Goal: Find specific page/section: Find specific page/section

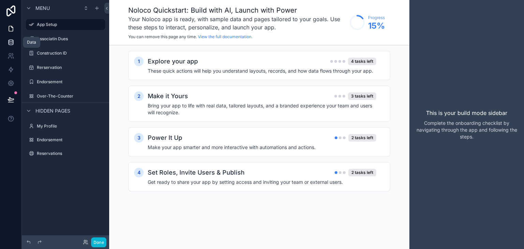
click at [17, 41] on link at bounding box center [11, 43] width 22 height 14
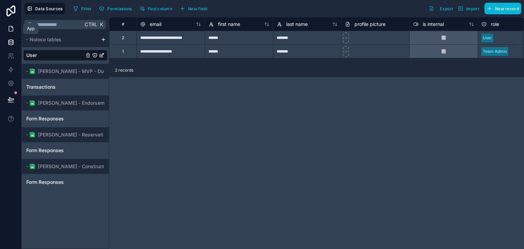
click at [12, 30] on icon at bounding box center [11, 28] width 7 height 7
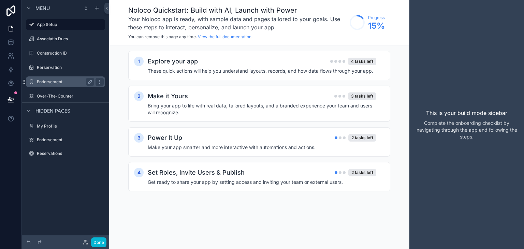
click at [60, 79] on label "Endorsement" at bounding box center [64, 81] width 55 height 5
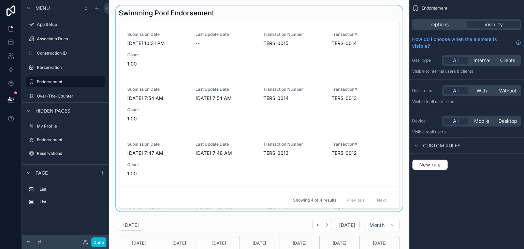
click at [149, 46] on div "scrollable content" at bounding box center [260, 108] width 290 height 206
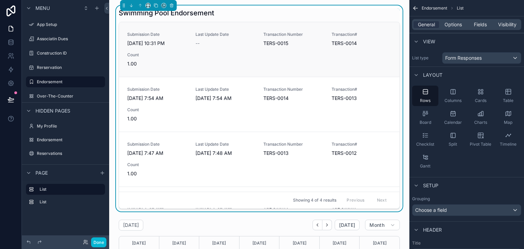
click at [157, 46] on span "[DATE] 10:31 PM" at bounding box center [157, 43] width 60 height 7
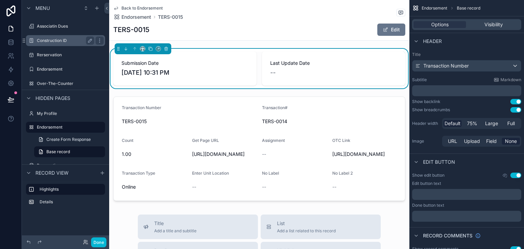
click at [60, 44] on div "Construction ID" at bounding box center [65, 41] width 57 height 8
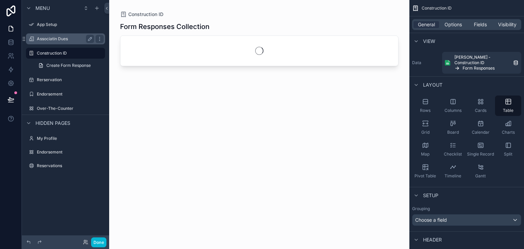
click at [60, 44] on div "Associatin Dues" at bounding box center [65, 38] width 76 height 11
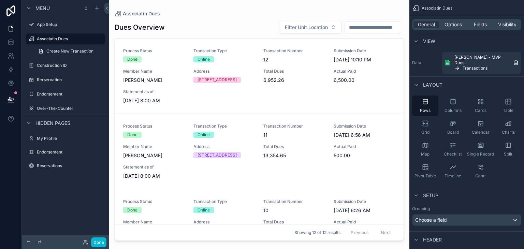
click at [159, 77] on div "scrollable content" at bounding box center [259, 120] width 300 height 241
click at [147, 78] on span "[PERSON_NAME]" at bounding box center [154, 80] width 62 height 7
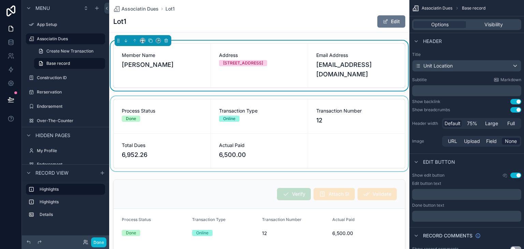
scroll to position [34, 0]
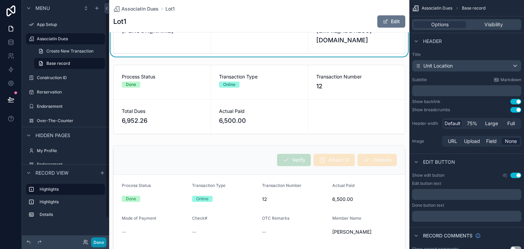
click at [102, 242] on button "Done" at bounding box center [98, 243] width 15 height 10
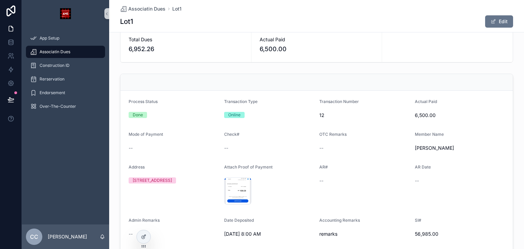
scroll to position [0, 0]
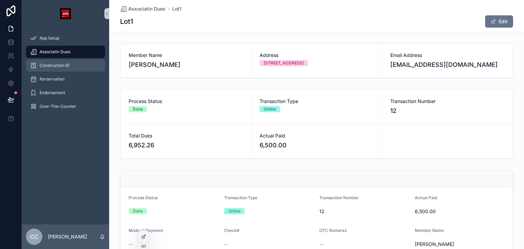
click at [71, 69] on div "Construction ID" at bounding box center [65, 65] width 71 height 11
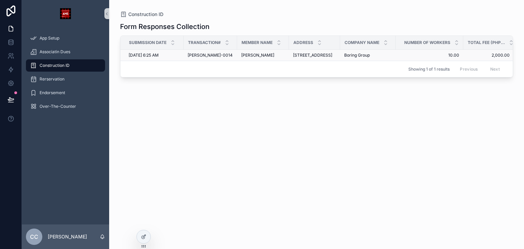
click at [207, 59] on td "[PERSON_NAME]-0014 [PERSON_NAME]-0014" at bounding box center [211, 55] width 54 height 11
click at [175, 56] on div "[DATE] 6:25 AM [DATE] 6:25 AM" at bounding box center [154, 55] width 51 height 5
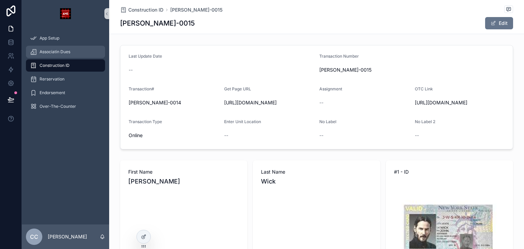
click at [59, 53] on span "Associatin Dues" at bounding box center [55, 51] width 31 height 5
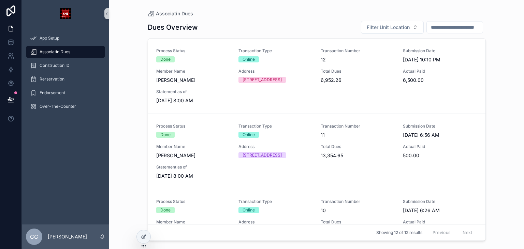
drag, startPoint x: 68, startPoint y: 41, endPoint x: 52, endPoint y: 165, distance: 124.7
click at [52, 165] on div "App Setup Associatin Dues Construction ID Rerservation Endorsement Over-The-Cou…" at bounding box center [65, 125] width 87 height 197
click at [143, 235] on icon at bounding box center [143, 236] width 5 height 5
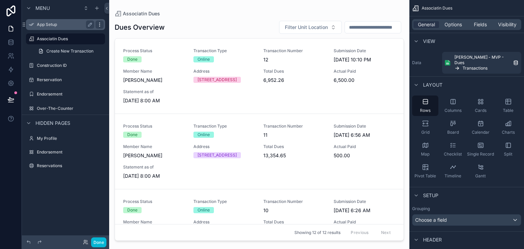
click at [100, 25] on icon "scrollable content" at bounding box center [99, 24] width 5 height 5
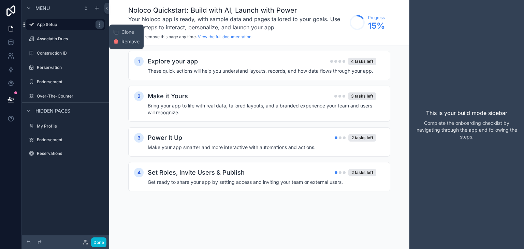
click at [116, 44] on icon at bounding box center [115, 41] width 5 height 5
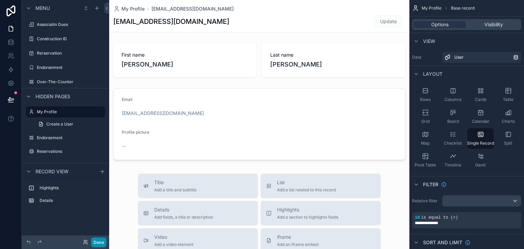
click at [102, 241] on button "Done" at bounding box center [98, 243] width 15 height 10
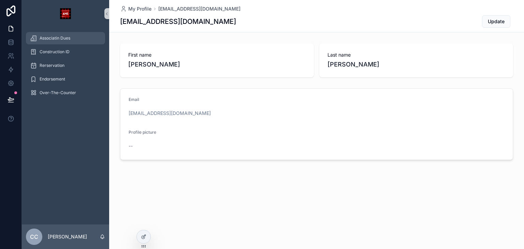
click at [58, 36] on span "Associatin Dues" at bounding box center [55, 38] width 31 height 5
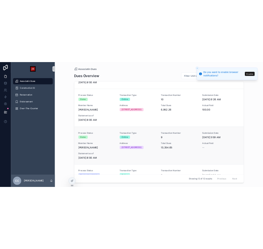
scroll to position [137, 0]
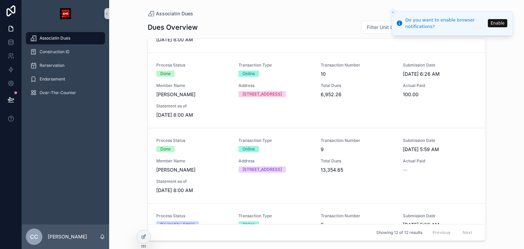
click at [390, 14] on button "Close toast" at bounding box center [393, 12] width 7 height 7
